Goal: Task Accomplishment & Management: Manage account settings

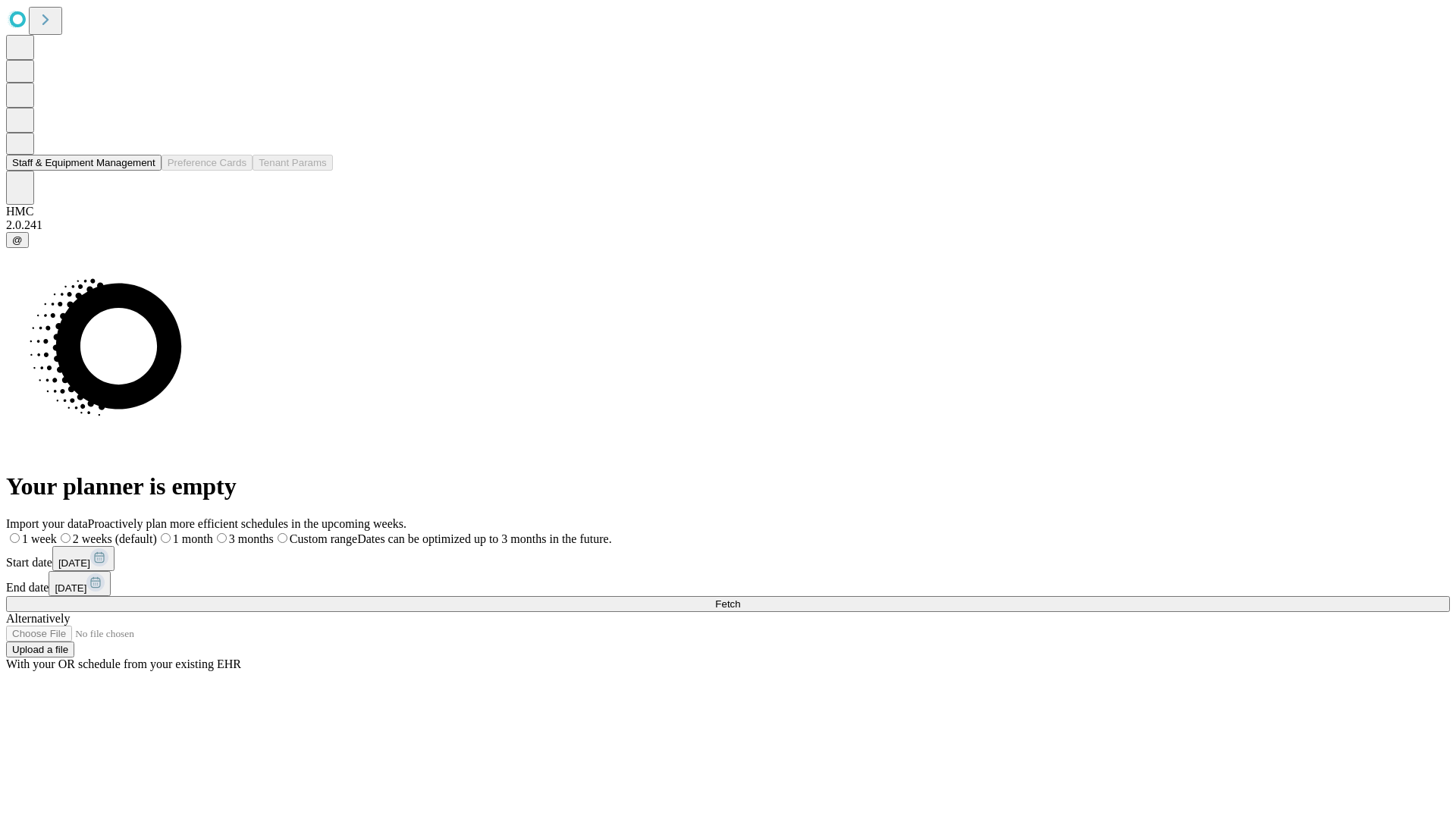
click at [142, 171] on button "Staff & Equipment Management" at bounding box center [84, 162] width 155 height 16
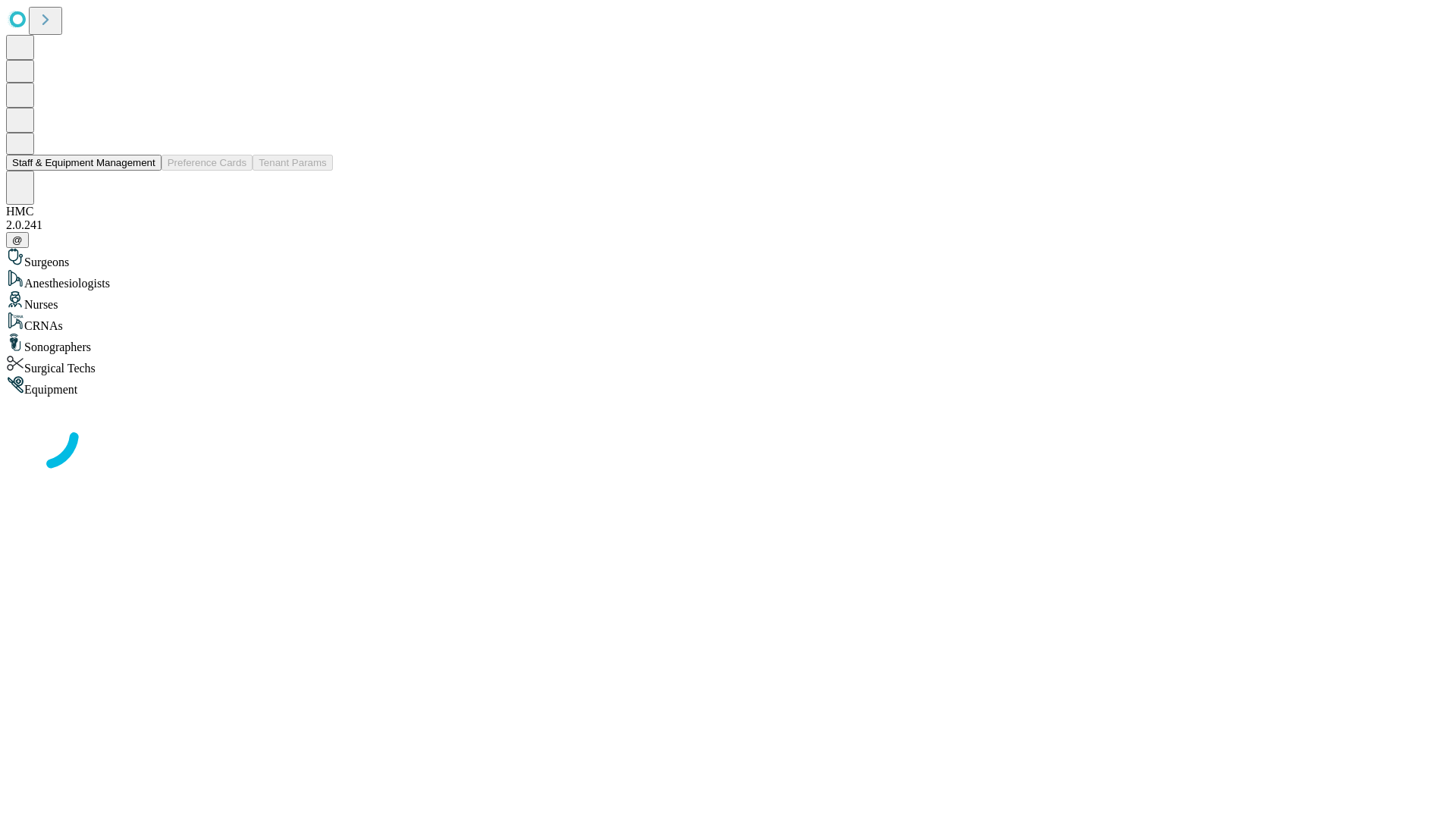
click at [145, 171] on button "Staff & Equipment Management" at bounding box center [84, 162] width 155 height 16
